Goal: Transaction & Acquisition: Obtain resource

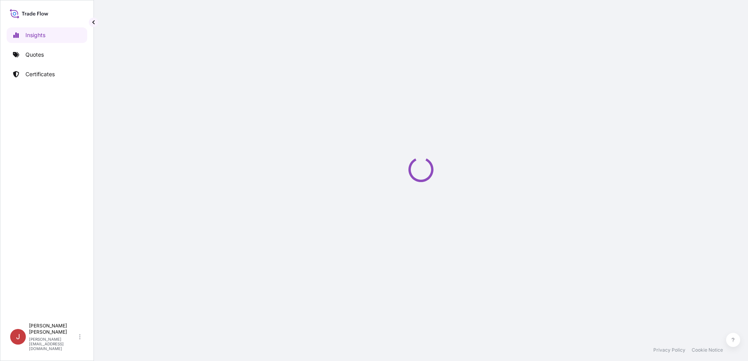
select select "2025"
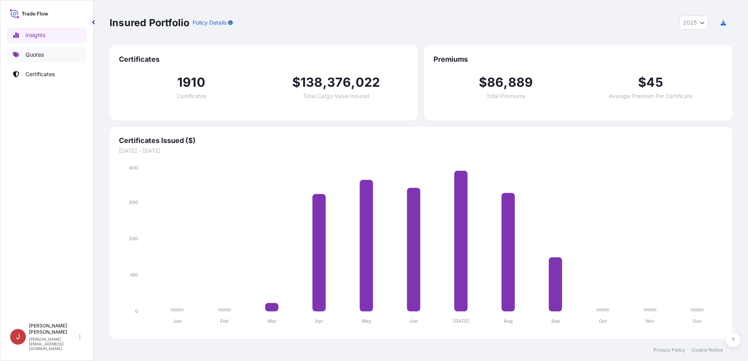
click at [32, 48] on link "Quotes" at bounding box center [47, 55] width 81 height 16
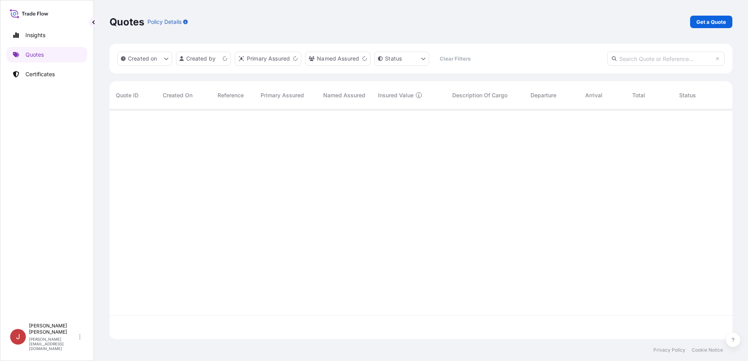
scroll to position [228, 617]
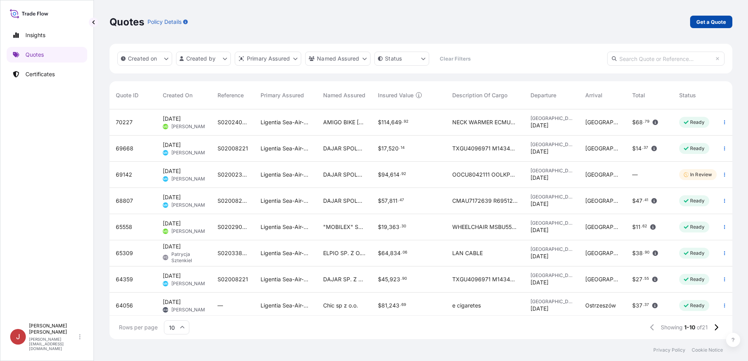
click at [702, 21] on p "Get a Quote" at bounding box center [711, 22] width 30 height 8
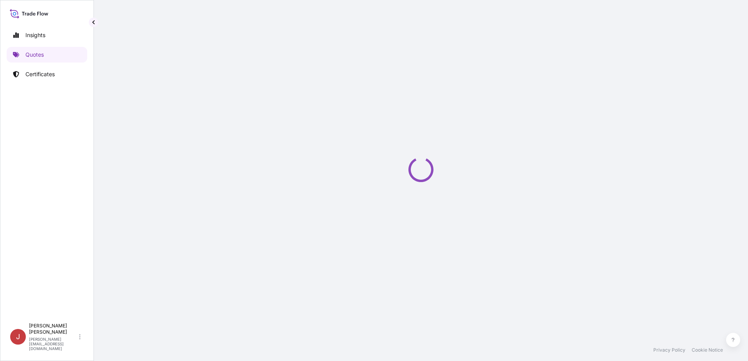
select select "Sea"
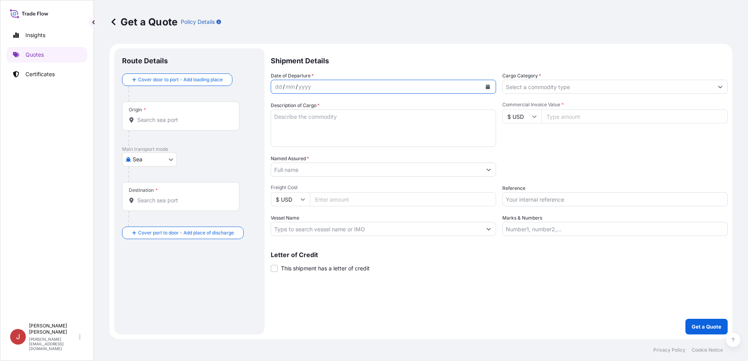
click at [487, 86] on icon "Calendar" at bounding box center [488, 86] width 4 height 5
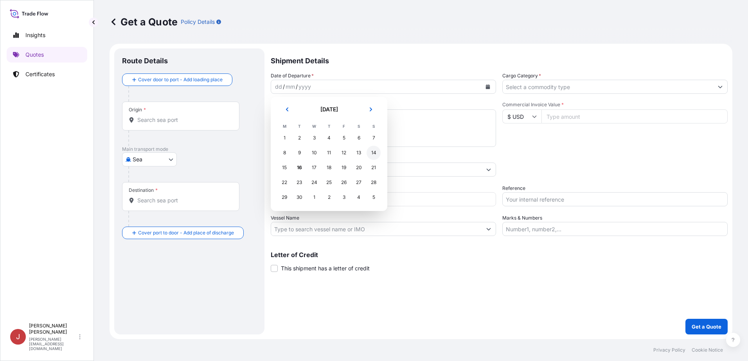
click at [372, 153] on div "14" at bounding box center [373, 153] width 14 height 14
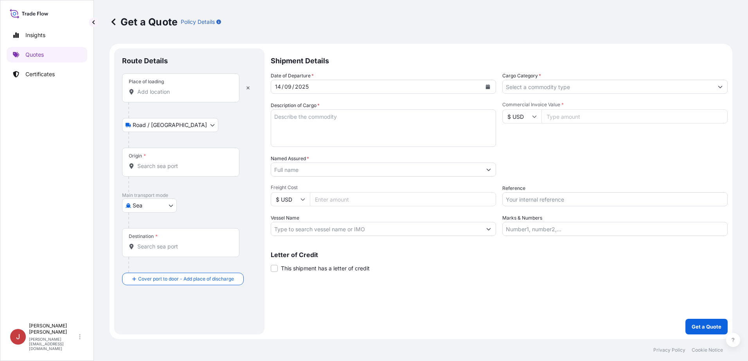
click at [167, 96] on div "Place of loading" at bounding box center [180, 88] width 117 height 29
click at [167, 96] on input "Place of loading" at bounding box center [183, 92] width 92 height 8
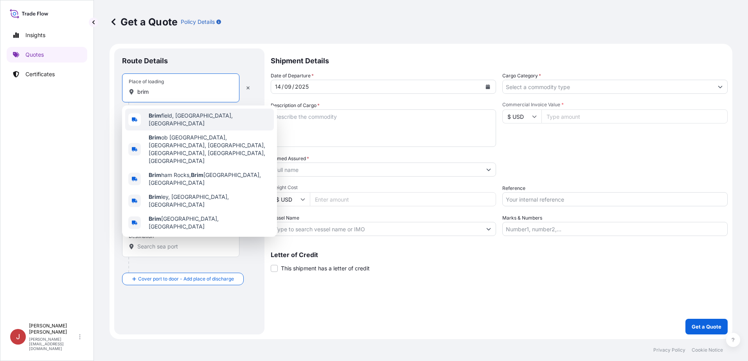
click at [197, 119] on span "Brim field, MA, USA" at bounding box center [210, 120] width 122 height 16
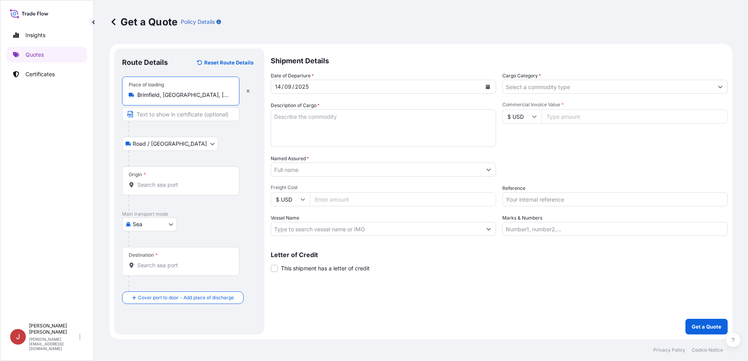
click at [178, 99] on input "Brimfield, MA, USA" at bounding box center [183, 95] width 92 height 8
drag, startPoint x: 191, startPoint y: 95, endPoint x: 168, endPoint y: 95, distance: 23.1
click at [168, 95] on input "Brimfield, MA, USA" at bounding box center [183, 95] width 92 height 8
drag, startPoint x: 192, startPoint y: 97, endPoint x: 162, endPoint y: 95, distance: 29.7
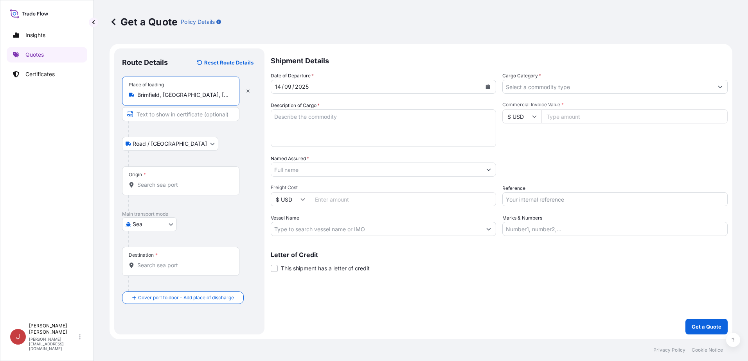
click at [162, 95] on input "Brimfield, MA, USA" at bounding box center [183, 95] width 92 height 8
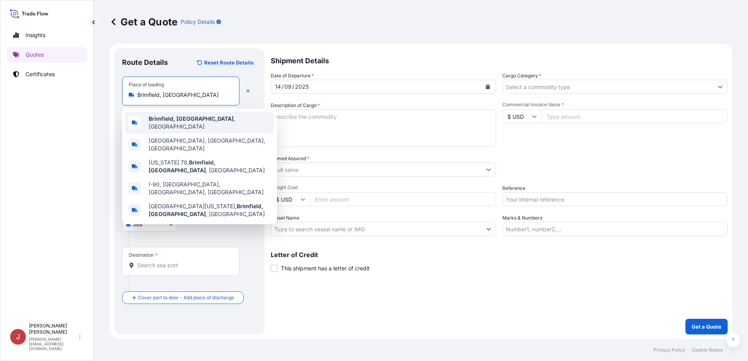
click at [187, 118] on span "Brimfield, IL , USA" at bounding box center [210, 123] width 122 height 16
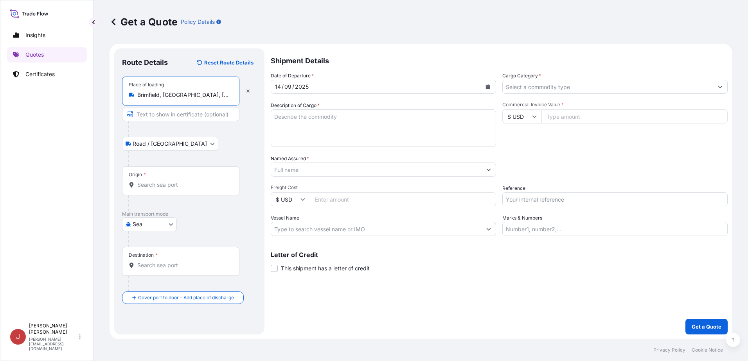
type input "Brimfield, IL, USA"
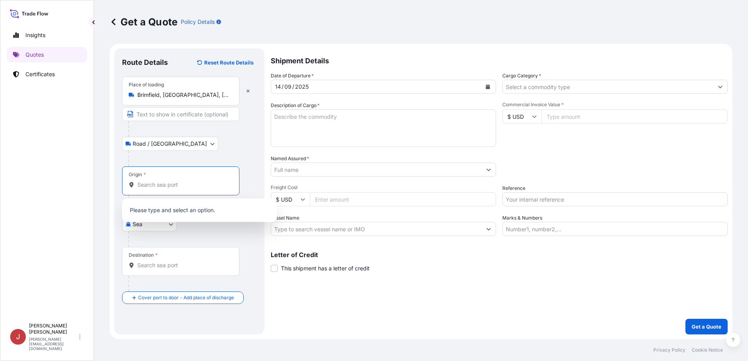
click at [176, 185] on input "Origin *" at bounding box center [183, 185] width 92 height 8
click at [160, 184] on input "Origin * Please select an origin" at bounding box center [183, 185] width 92 height 8
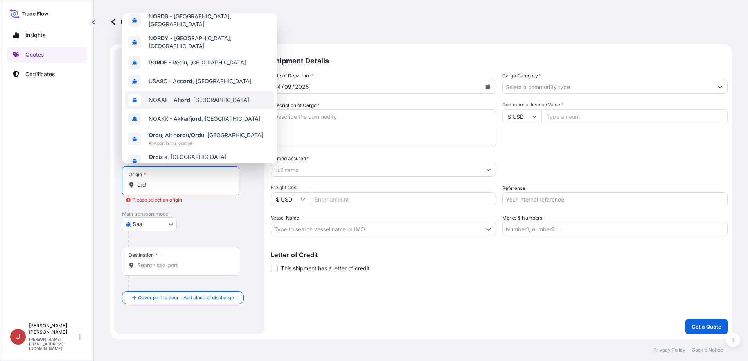
scroll to position [50, 0]
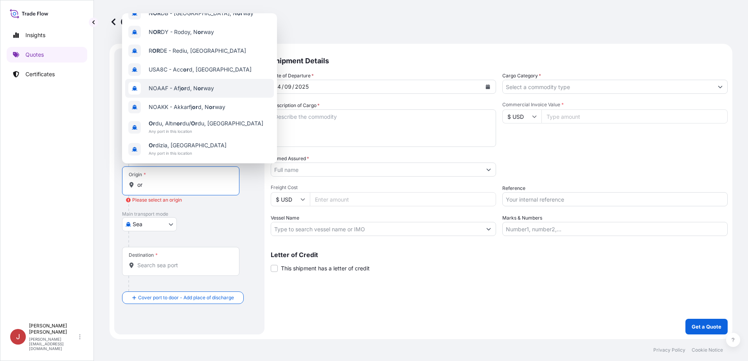
type input "o"
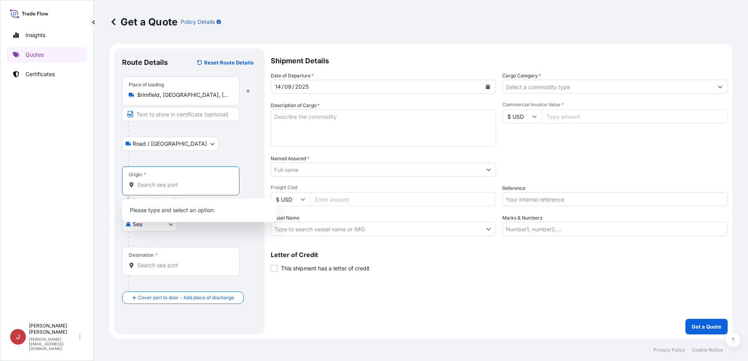
scroll to position [0, 0]
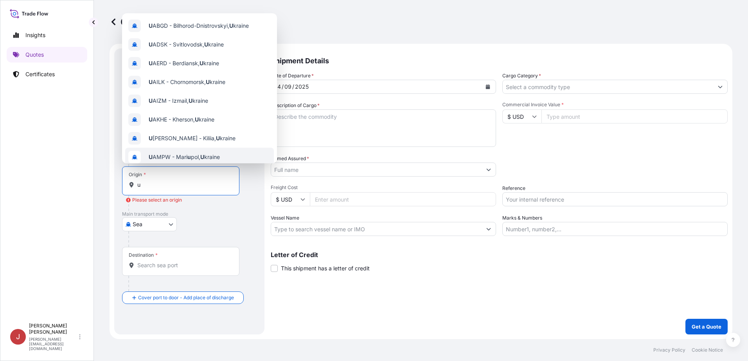
type input "u"
click at [165, 227] on body "0 options available. 10 options available. Insights Quotes Certificates J Jakub…" at bounding box center [374, 180] width 748 height 361
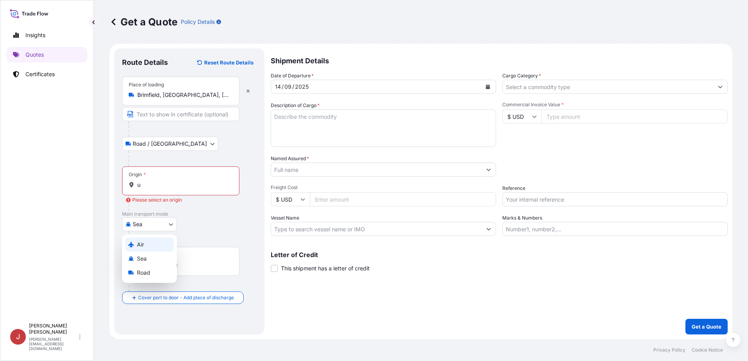
click at [155, 242] on div "Air" at bounding box center [149, 245] width 48 height 14
select select "Air"
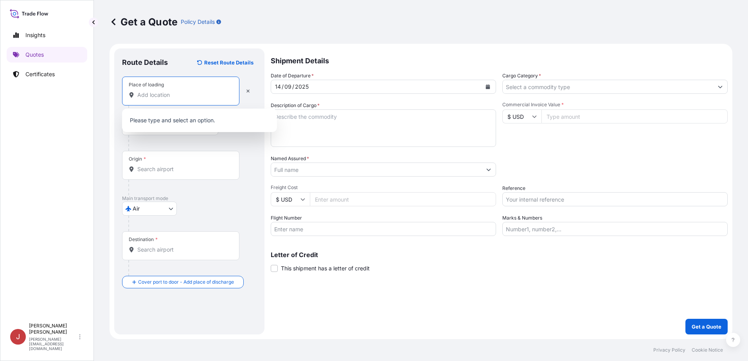
click at [165, 94] on input "Place of loading" at bounding box center [183, 95] width 92 height 8
type input "c"
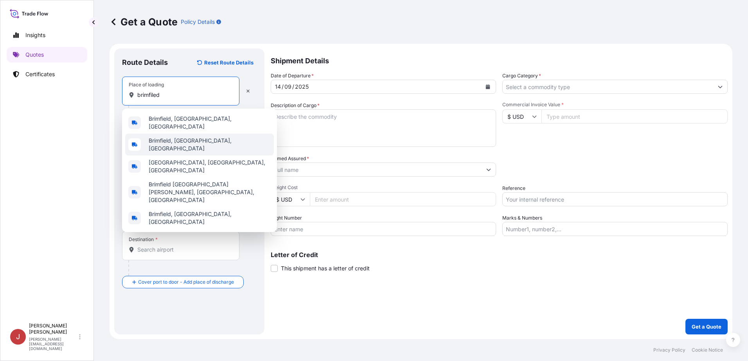
click at [172, 143] on span "Brimfield, IL, USA" at bounding box center [210, 145] width 122 height 16
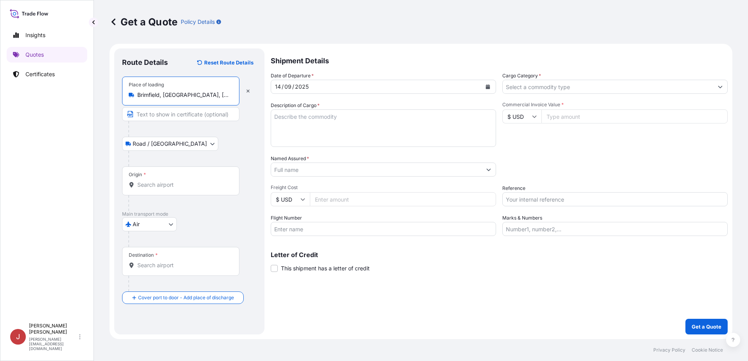
type input "Brimfield, IL, USA"
click at [161, 181] on input "Origin *" at bounding box center [183, 185] width 92 height 8
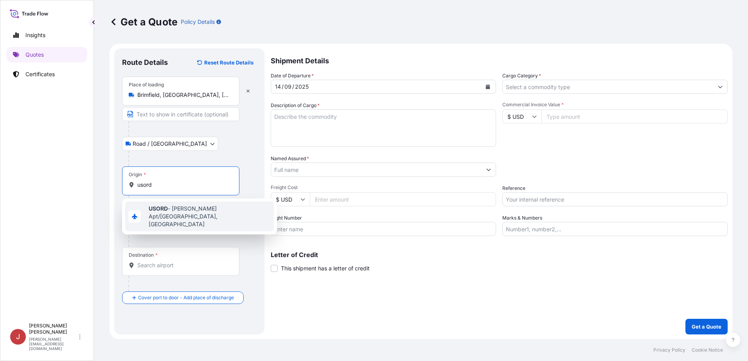
click at [163, 212] on b "USORD" at bounding box center [158, 208] width 19 height 7
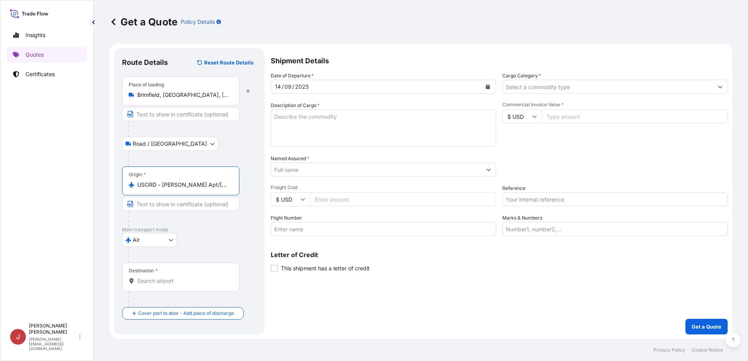
type input "USORD - OHare Apt/Chicago, United States"
click at [156, 280] on input "Destination *" at bounding box center [183, 281] width 92 height 8
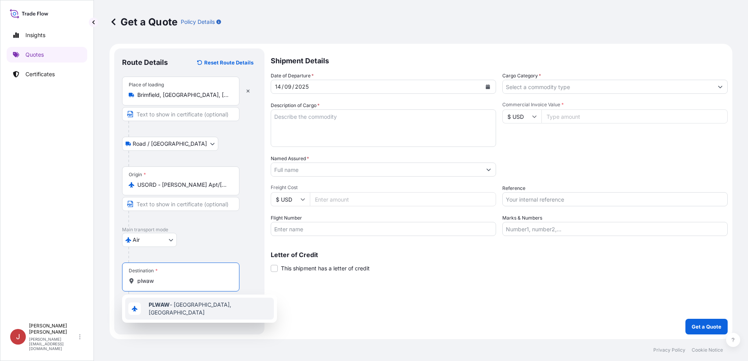
click at [171, 311] on span "PLWAW - Warszawa, Poland" at bounding box center [210, 309] width 122 height 16
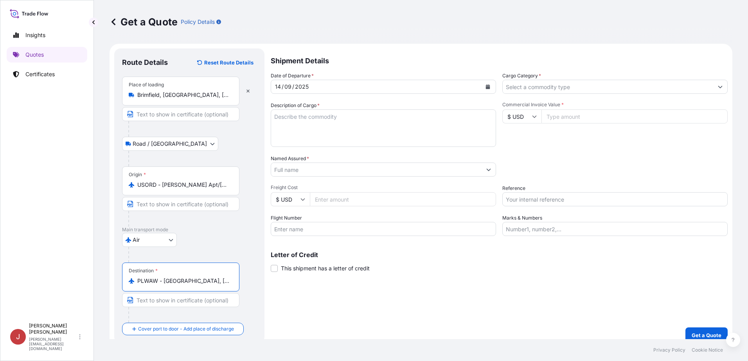
type input "PLWAW - Warszawa, Poland"
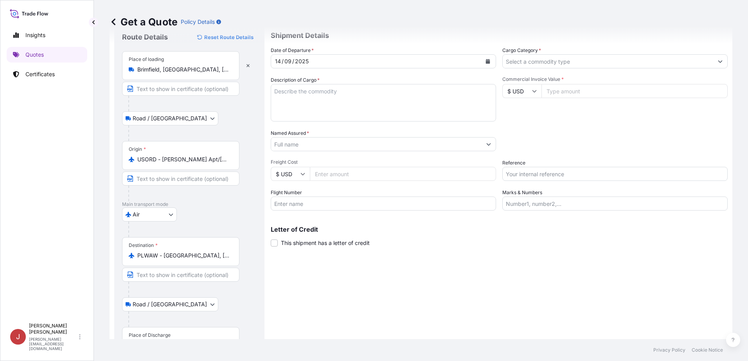
scroll to position [55, 0]
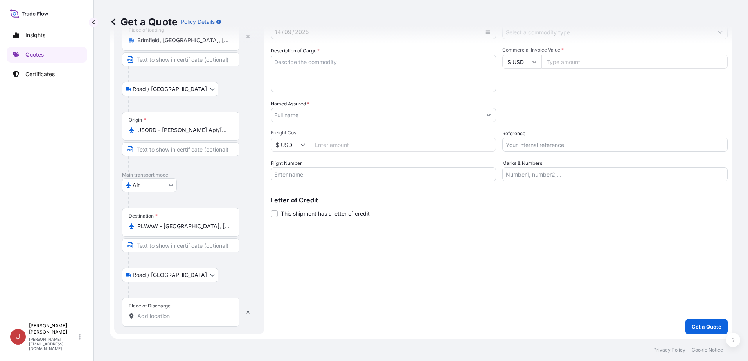
click at [148, 318] on input "Place of Discharge" at bounding box center [183, 317] width 92 height 8
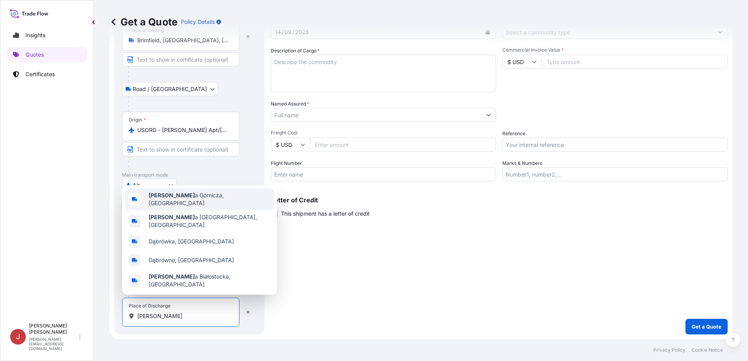
click at [200, 207] on span "Dąbrow a Górnicza, Poland" at bounding box center [210, 200] width 122 height 16
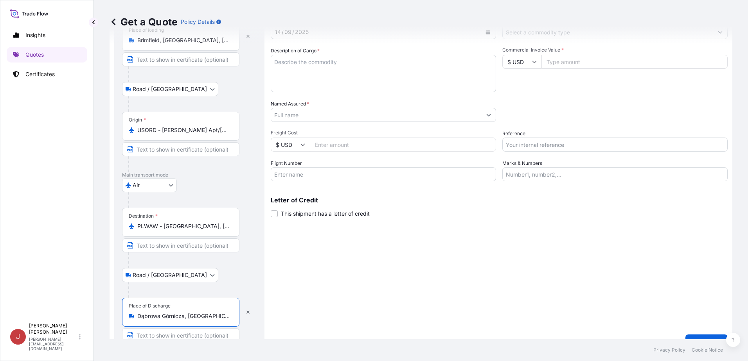
type input "Dąbrowa Górnicza, Poland"
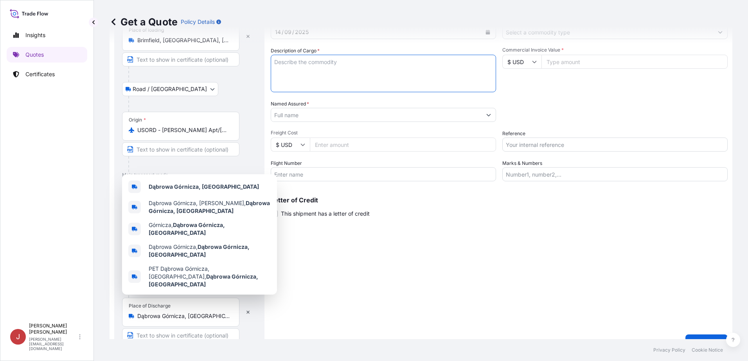
click at [321, 77] on textarea "Description of Cargo *" at bounding box center [383, 74] width 225 height 38
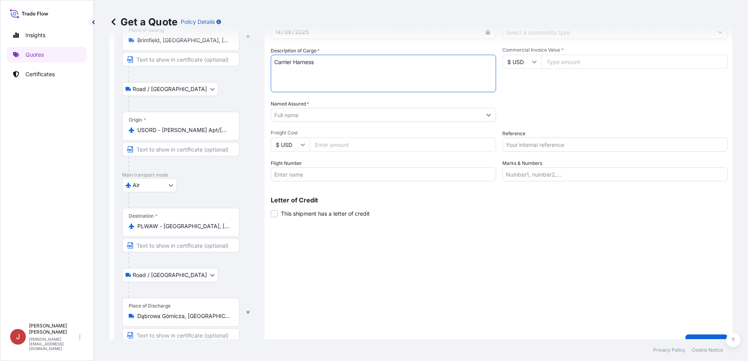
type textarea "Carrier Harness"
click at [564, 66] on input "Commercial Invoice Value *" at bounding box center [634, 62] width 186 height 14
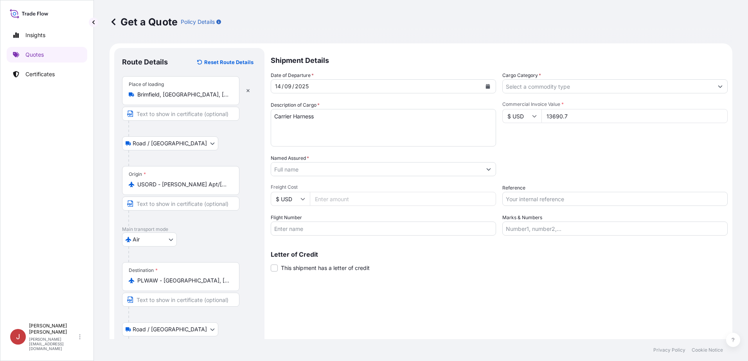
scroll to position [0, 0]
type input "13690.7"
click at [538, 84] on input "Cargo Category *" at bounding box center [608, 87] width 210 height 14
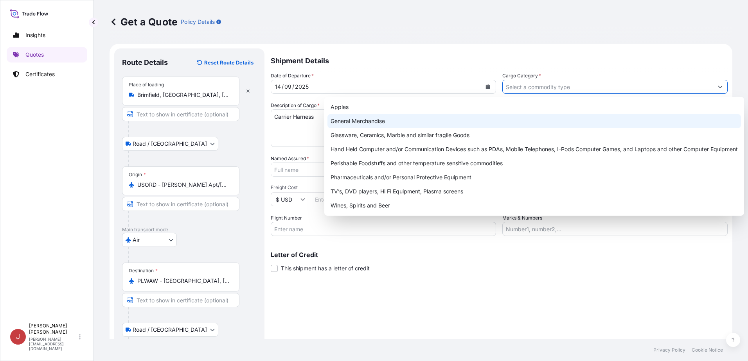
click at [402, 120] on div "General Merchandise" at bounding box center [533, 121] width 413 height 14
type input "General Merchandise"
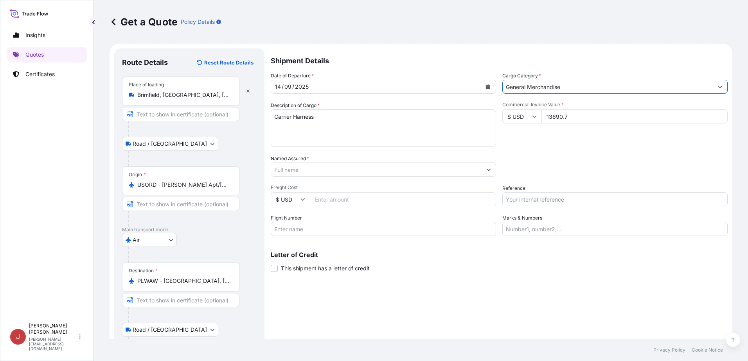
click at [382, 167] on input "Named Assured *" at bounding box center [376, 170] width 210 height 14
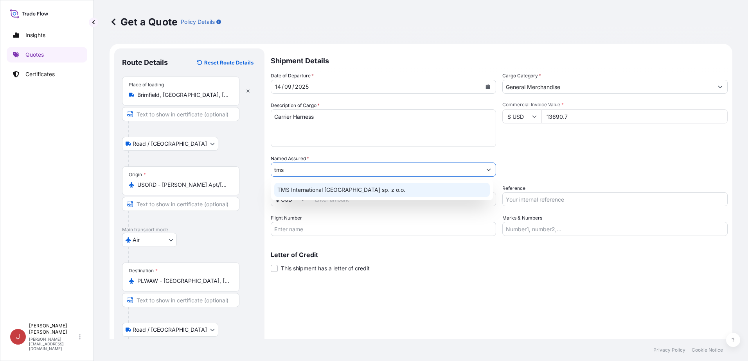
click at [396, 193] on div "TMS International Poland sp. z o.o." at bounding box center [382, 190] width 216 height 14
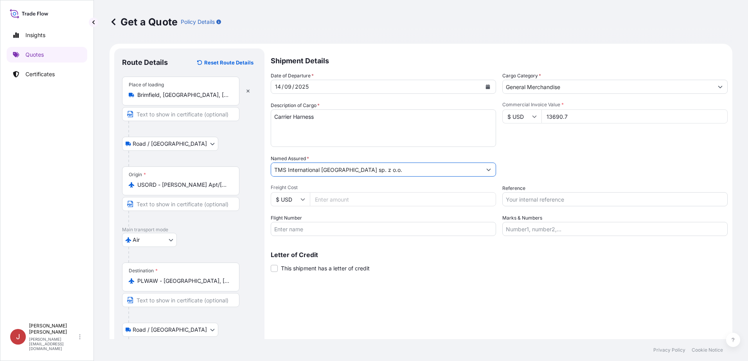
type input "TMS International Poland sp. z o.o."
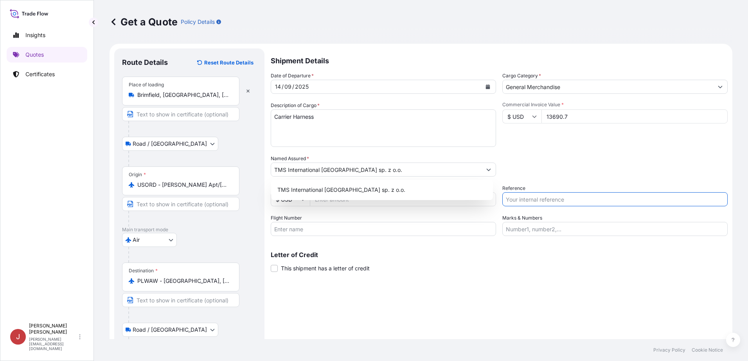
click at [598, 206] on input "Reference" at bounding box center [614, 199] width 225 height 14
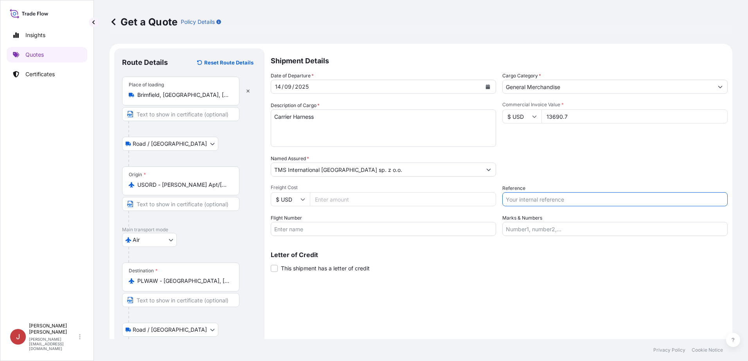
click at [398, 235] on input "Flight Number" at bounding box center [383, 229] width 225 height 14
click at [580, 194] on input "Reference" at bounding box center [614, 199] width 225 height 14
paste input "080-19381272"
type input "080-19381272"
click at [470, 270] on div "Letter of Credit This shipment has a letter of credit Letter of credit * Letter…" at bounding box center [499, 262] width 457 height 21
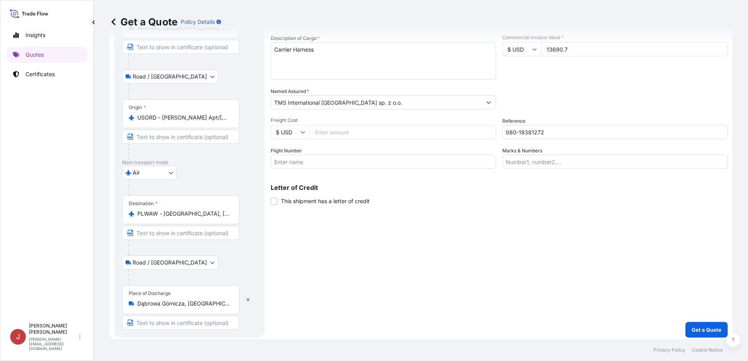
scroll to position [70, 0]
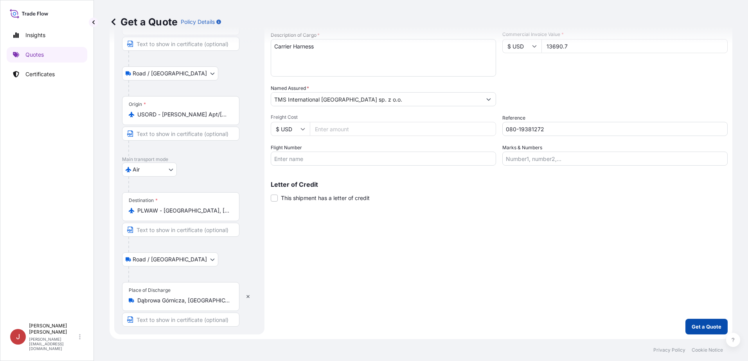
click at [706, 323] on p "Get a Quote" at bounding box center [706, 327] width 30 height 8
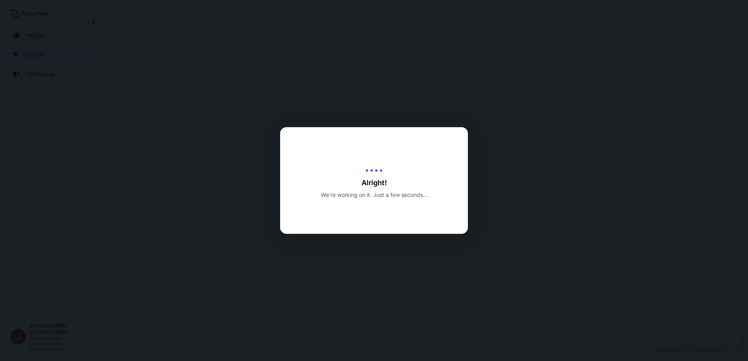
select select "Road / Inland"
select select "Air"
select select "Road / Inland"
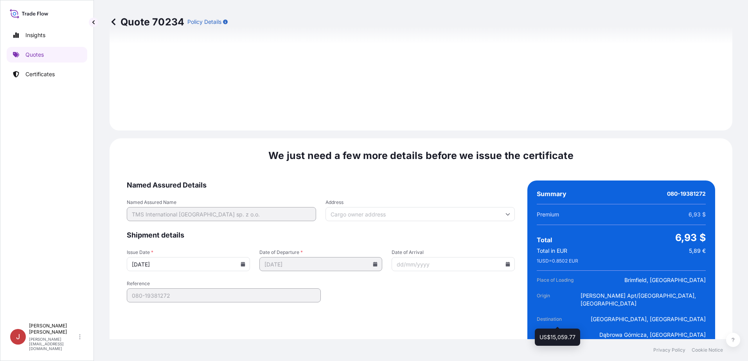
scroll to position [1110, 0]
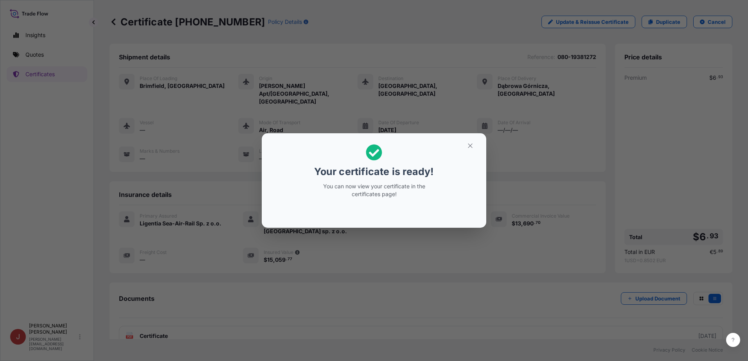
click at [10, 128] on div "Your certificate is ready! You can now view your certificate in the certificate…" at bounding box center [374, 180] width 748 height 361
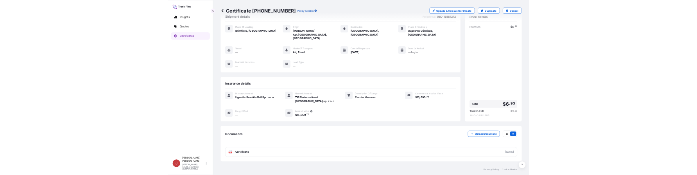
scroll to position [35, 0]
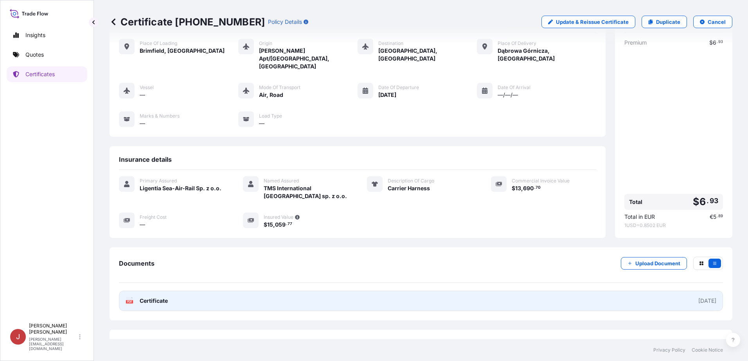
click at [583, 291] on link "PDF Certificate 2025-09-16" at bounding box center [421, 301] width 604 height 20
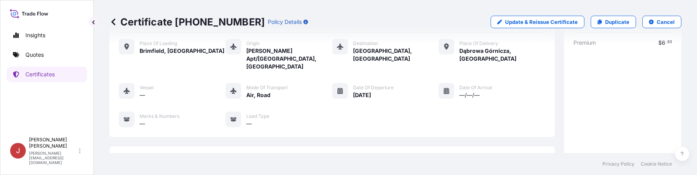
click at [66, 119] on div "Insights Quotes Certificates" at bounding box center [47, 76] width 81 height 113
